Goal: Task Accomplishment & Management: Complete application form

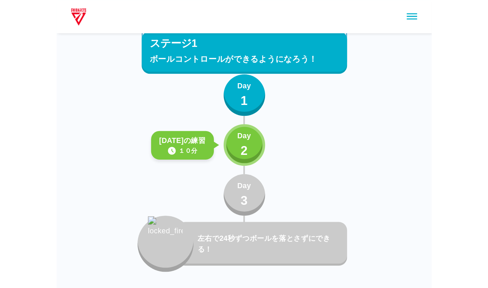
scroll to position [45, 0]
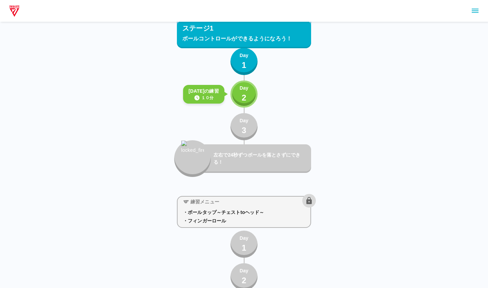
click at [241, 89] on p "Day" at bounding box center [244, 87] width 9 height 7
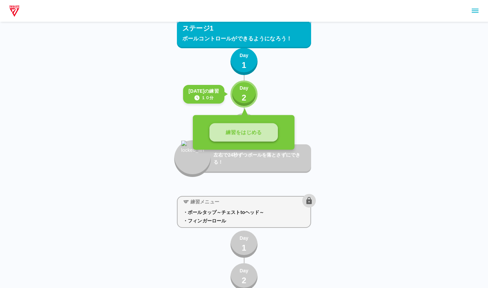
click at [233, 131] on p "練習をはじめる" at bounding box center [244, 133] width 36 height 8
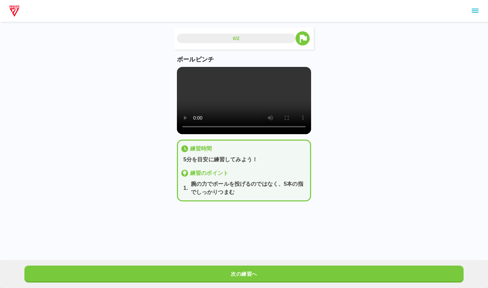
click at [244, 109] on video at bounding box center [244, 100] width 134 height 67
click at [245, 134] on video at bounding box center [244, 100] width 134 height 67
click at [187, 74] on video at bounding box center [244, 100] width 134 height 67
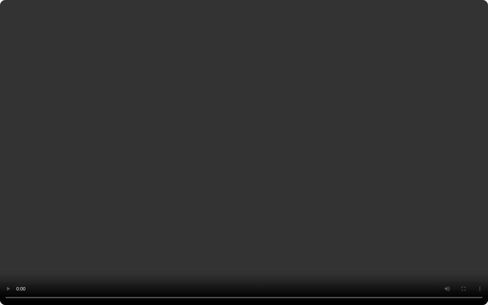
drag, startPoint x: 199, startPoint y: 290, endPoint x: 148, endPoint y: 291, distance: 50.9
click at [148, 188] on video at bounding box center [244, 152] width 488 height 305
click at [245, 188] on video at bounding box center [244, 152] width 488 height 305
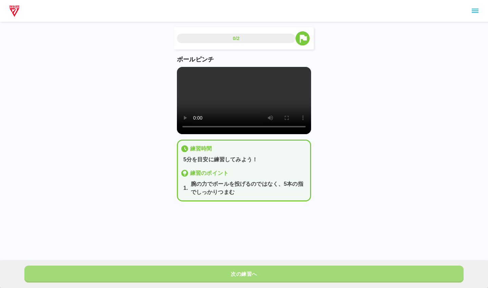
click at [245, 188] on button "次の練習へ" at bounding box center [244, 273] width 440 height 17
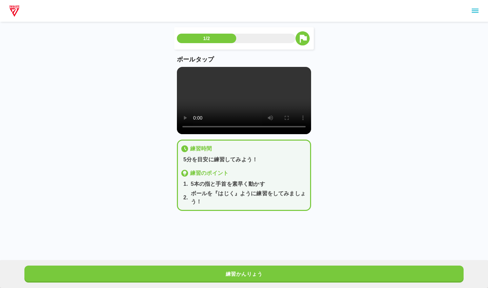
click at [189, 76] on video at bounding box center [244, 100] width 134 height 67
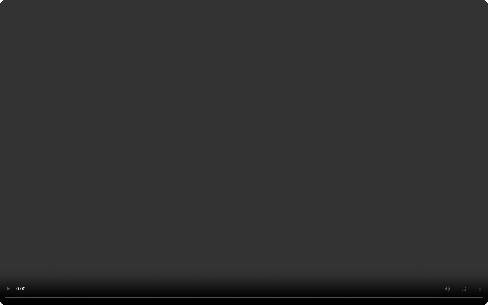
click at [242, 188] on video at bounding box center [244, 152] width 488 height 305
click at [123, 188] on video at bounding box center [244, 152] width 488 height 305
click at [244, 188] on video at bounding box center [244, 152] width 488 height 305
click at [245, 188] on video at bounding box center [244, 152] width 488 height 305
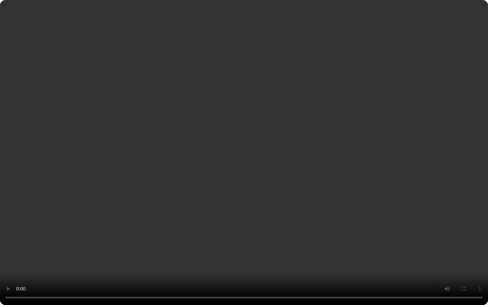
click at [245, 188] on video at bounding box center [244, 152] width 488 height 305
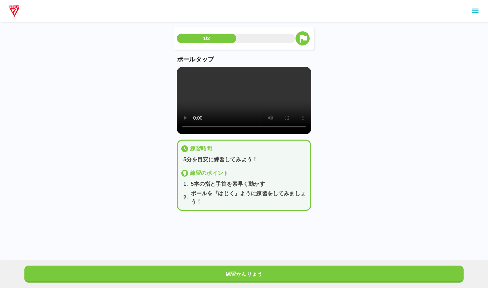
click at [245, 188] on button "練習かんりょう" at bounding box center [244, 273] width 440 height 17
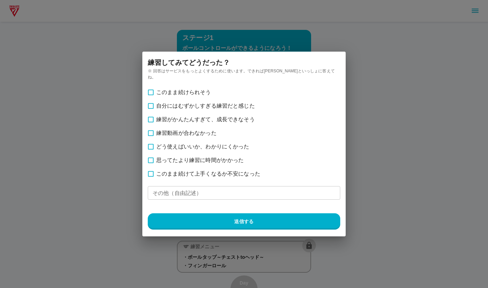
click at [158, 90] on span "このまま続けられそう" at bounding box center [183, 92] width 55 height 8
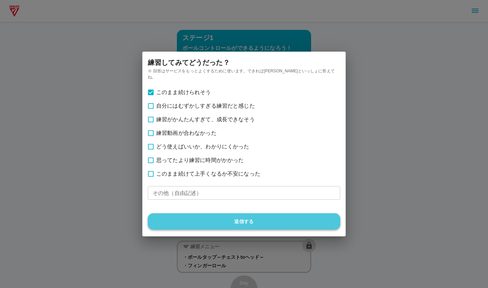
click at [234, 188] on button "送信する" at bounding box center [244, 221] width 193 height 16
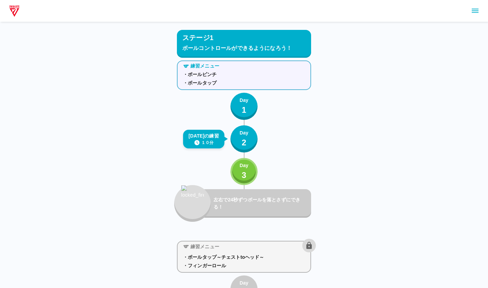
click at [197, 188] on img "button" at bounding box center [192, 199] width 23 height 28
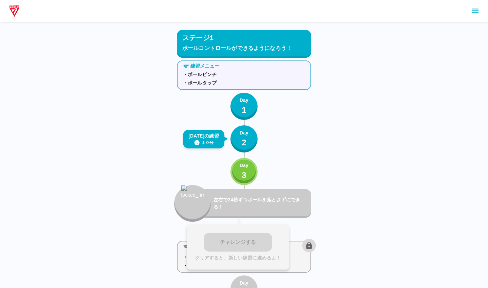
click at [245, 176] on div "練習メニュー ・ボールピンチ ・ボールタップ Day 1 きょうの練習 １０分 Day 2 Day 3 左右で24秒ずつボールを落とさずにできる！ チャレンジ…" at bounding box center [244, 140] width 134 height 164
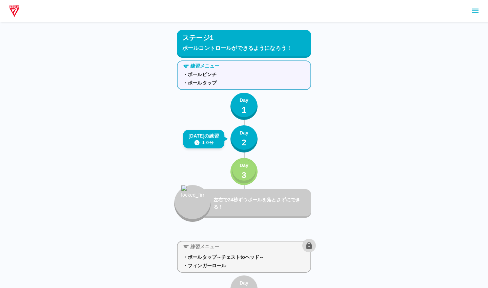
click at [245, 173] on div "Day 3" at bounding box center [244, 171] width 9 height 19
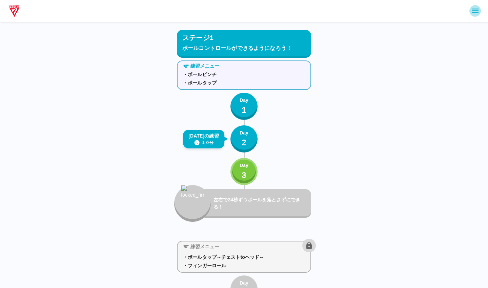
click at [245, 9] on icon "sidemenu" at bounding box center [475, 11] width 8 height 8
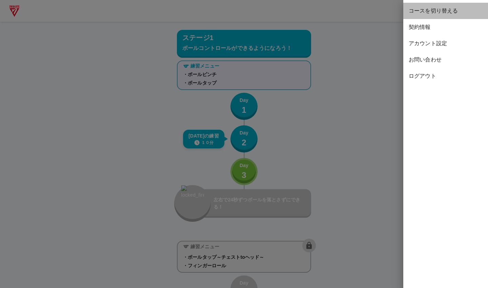
click at [245, 10] on span "コースを切り替える" at bounding box center [446, 11] width 74 height 8
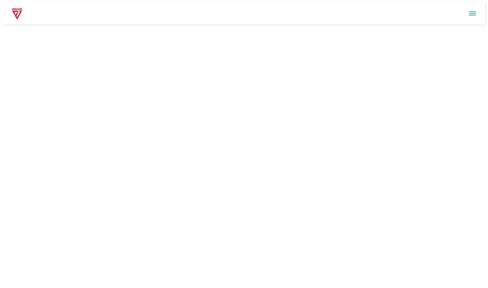
click at [173, 27] on html at bounding box center [244, 13] width 488 height 27
click at [245, 24] on div at bounding box center [244, 14] width 483 height 22
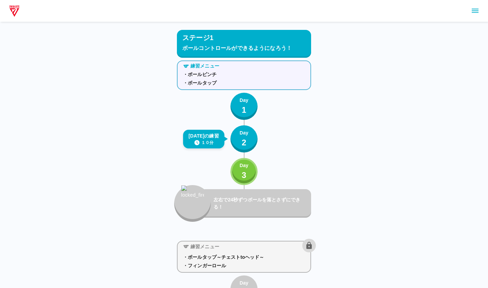
click at [245, 14] on icon "sidemenu" at bounding box center [475, 11] width 8 height 8
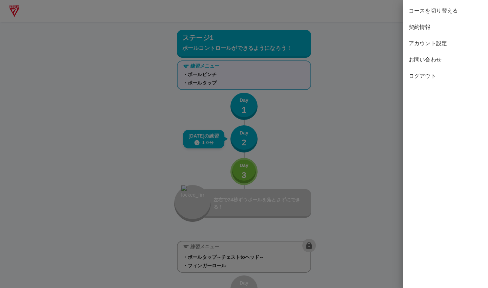
click at [245, 44] on span "アカウント設定" at bounding box center [446, 43] width 74 height 8
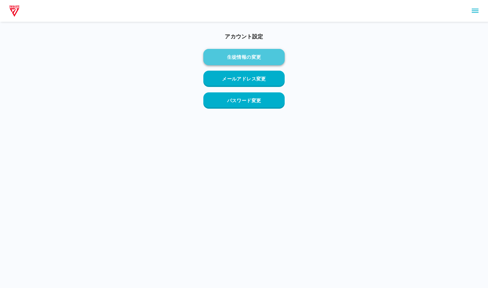
click at [245, 54] on button "生徒情報の変更" at bounding box center [244, 57] width 81 height 16
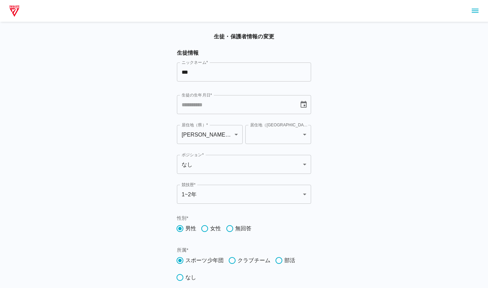
type input "**********"
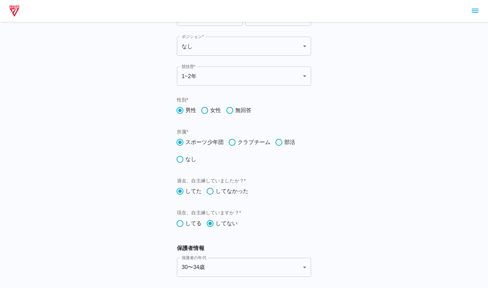
scroll to position [119, 0]
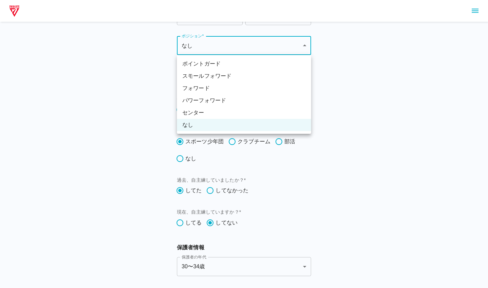
click at [236, 45] on div at bounding box center [244, 144] width 488 height 288
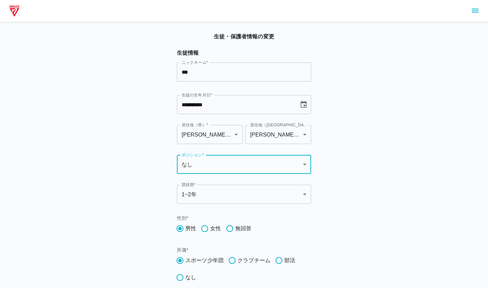
scroll to position [0, 0]
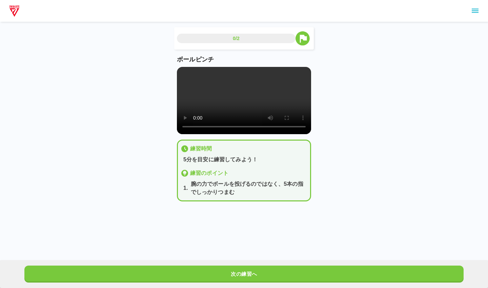
click at [17, 12] on img at bounding box center [14, 11] width 13 height 14
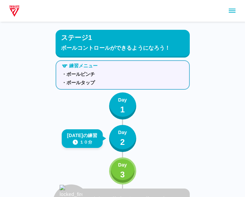
scroll to position [40, 0]
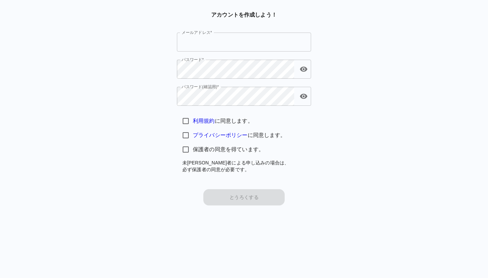
click at [227, 50] on input "メールアドレス*" at bounding box center [244, 42] width 134 height 19
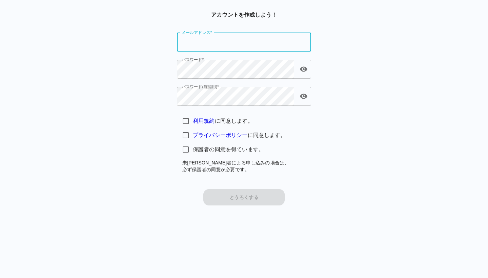
type input "**********"
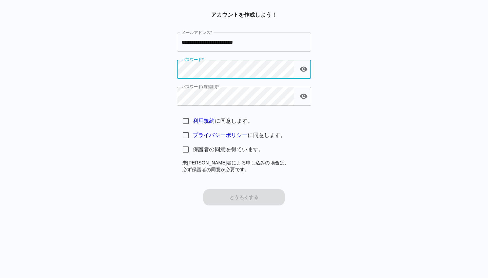
click at [149, 122] on div "**********" at bounding box center [244, 108] width 488 height 195
